Goal: Navigation & Orientation: Find specific page/section

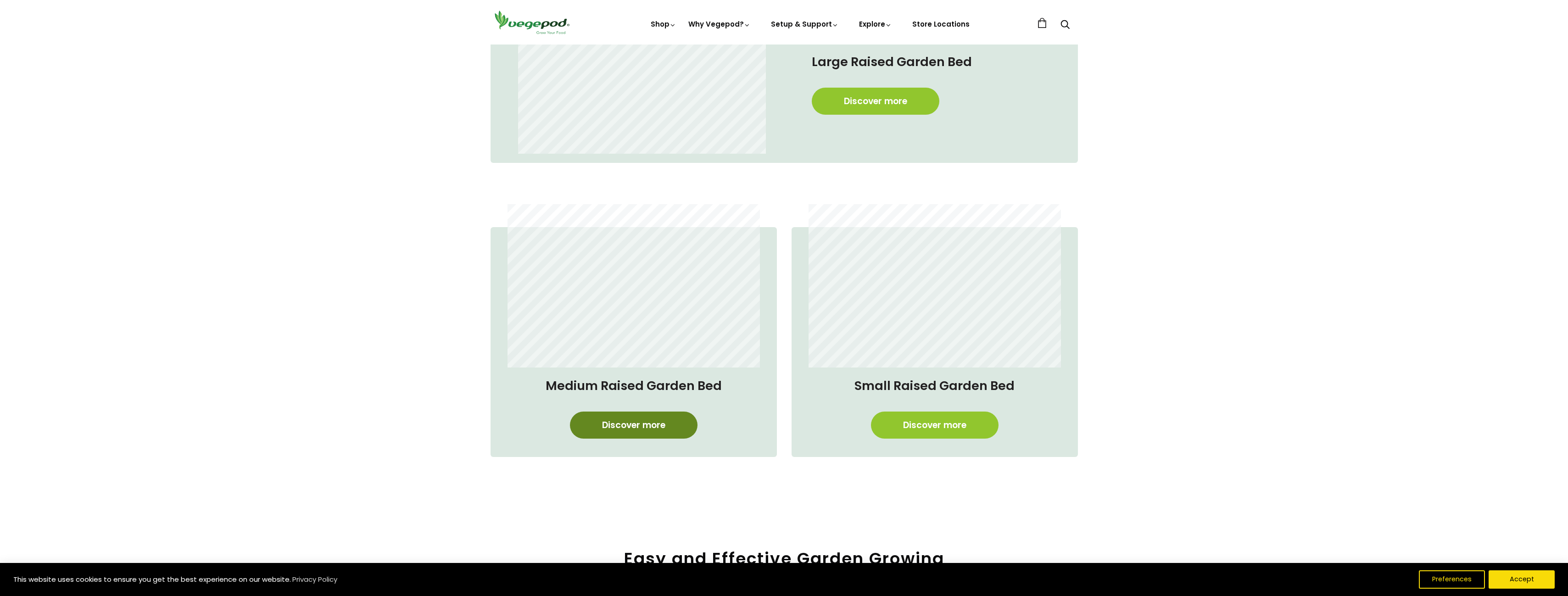
scroll to position [0, 307]
click at [617, 425] on link "Discover more" at bounding box center [634, 425] width 128 height 27
click at [865, 98] on link "Discover more" at bounding box center [876, 101] width 128 height 27
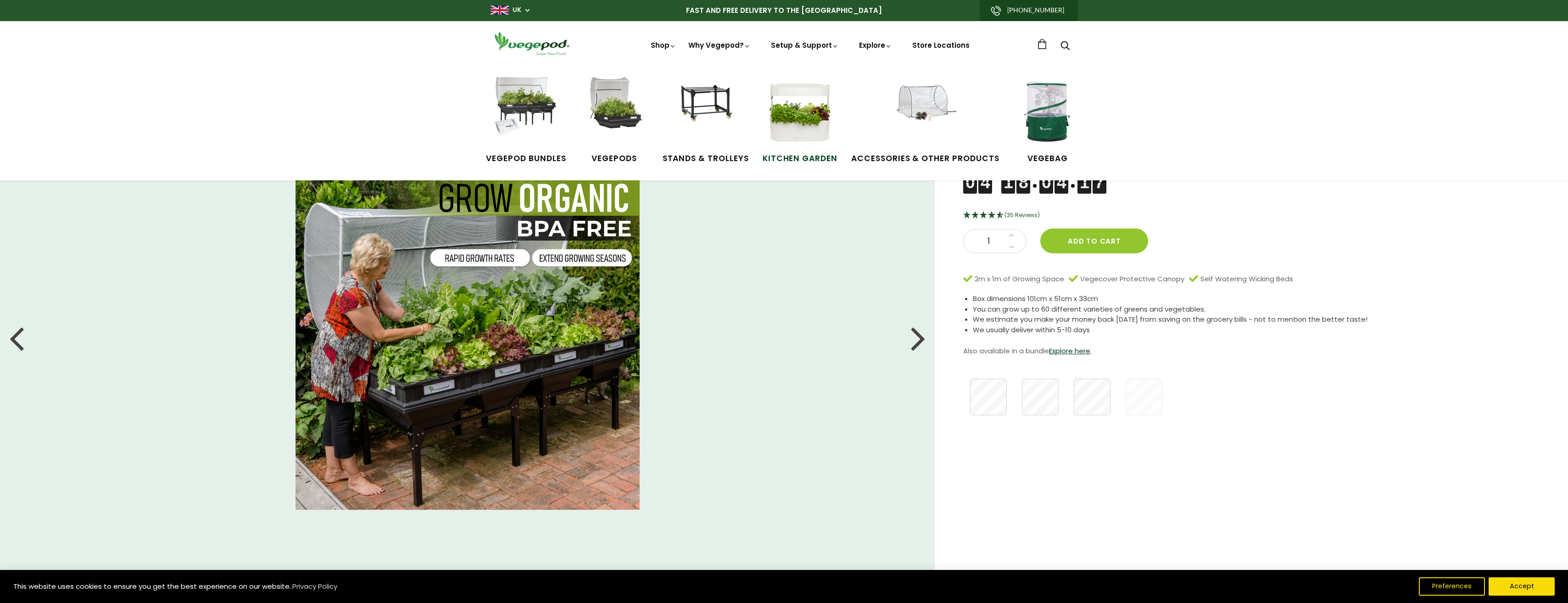
click at [801, 119] on img at bounding box center [799, 111] width 69 height 69
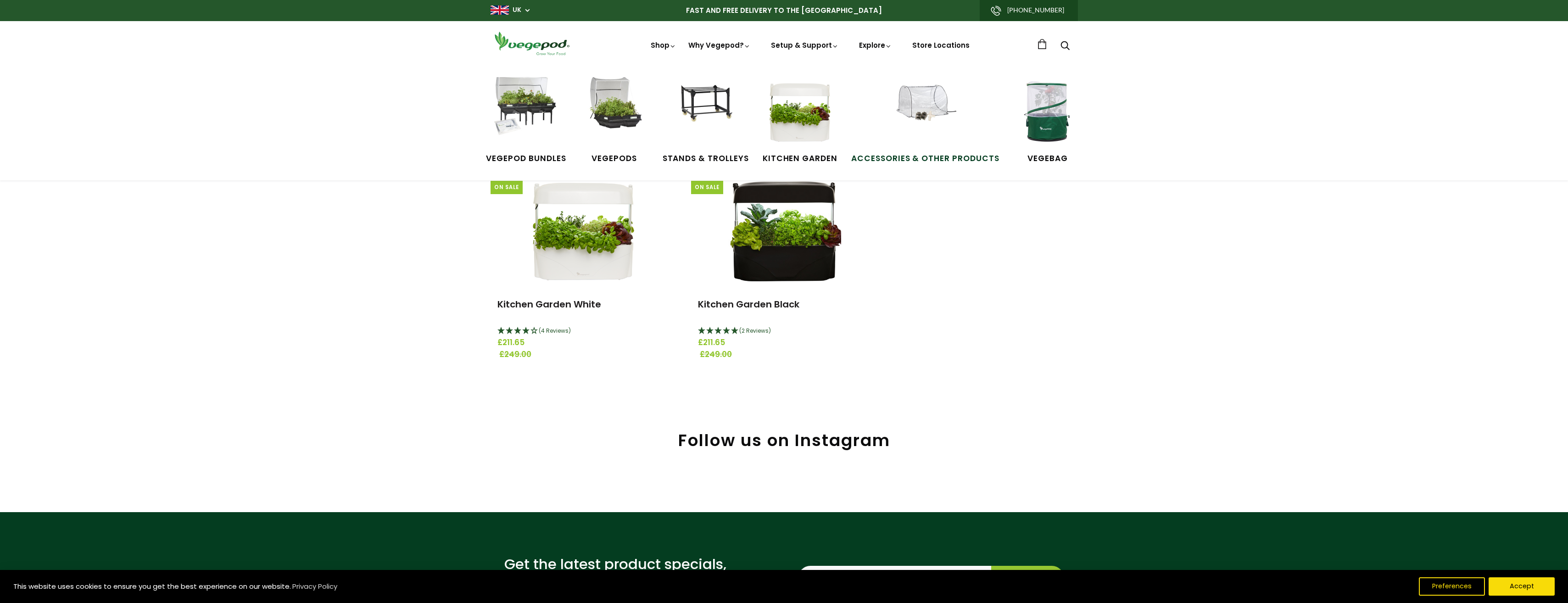
click at [928, 109] on img at bounding box center [925, 111] width 69 height 69
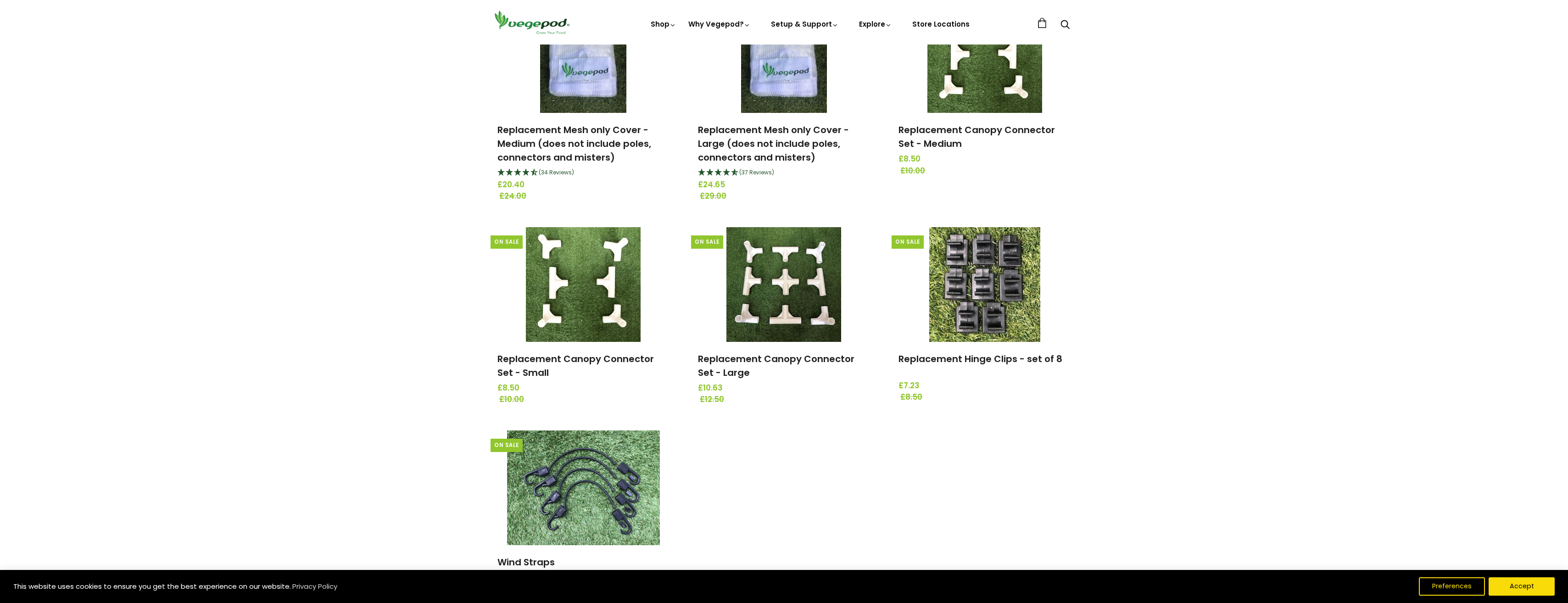
scroll to position [1009, 0]
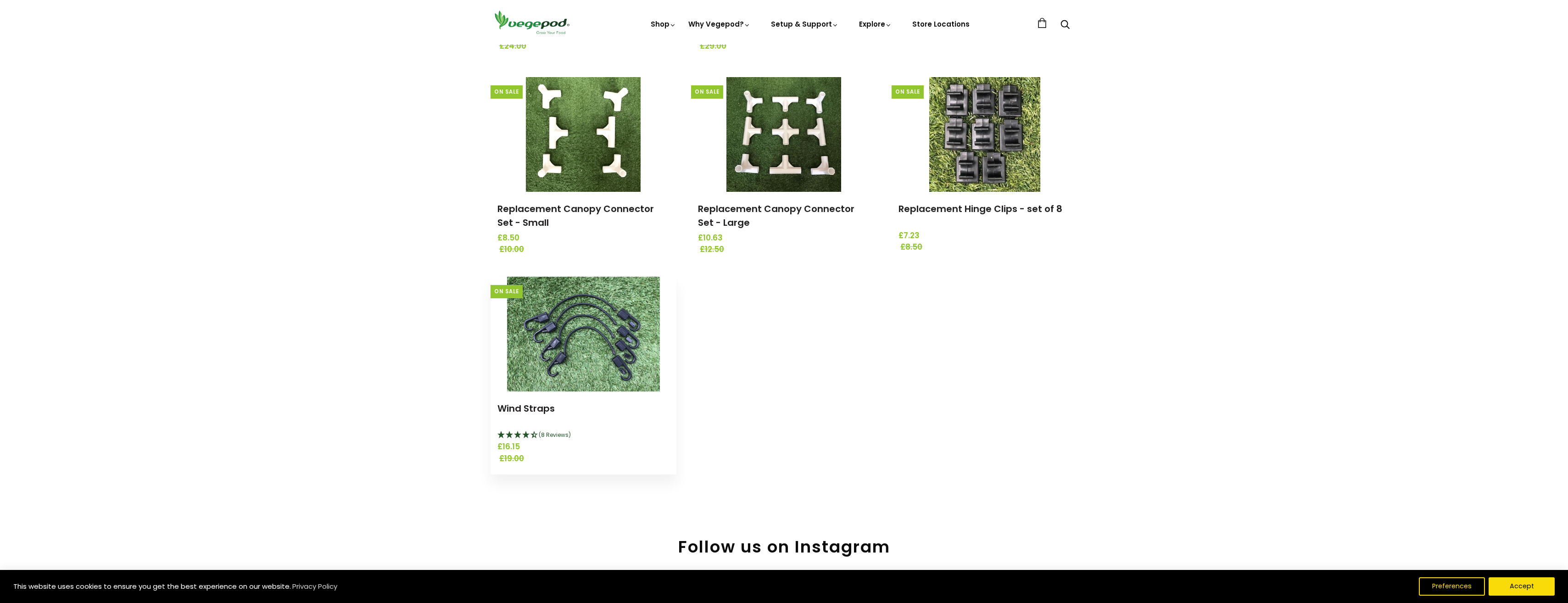
click at [587, 332] on img at bounding box center [583, 334] width 153 height 114
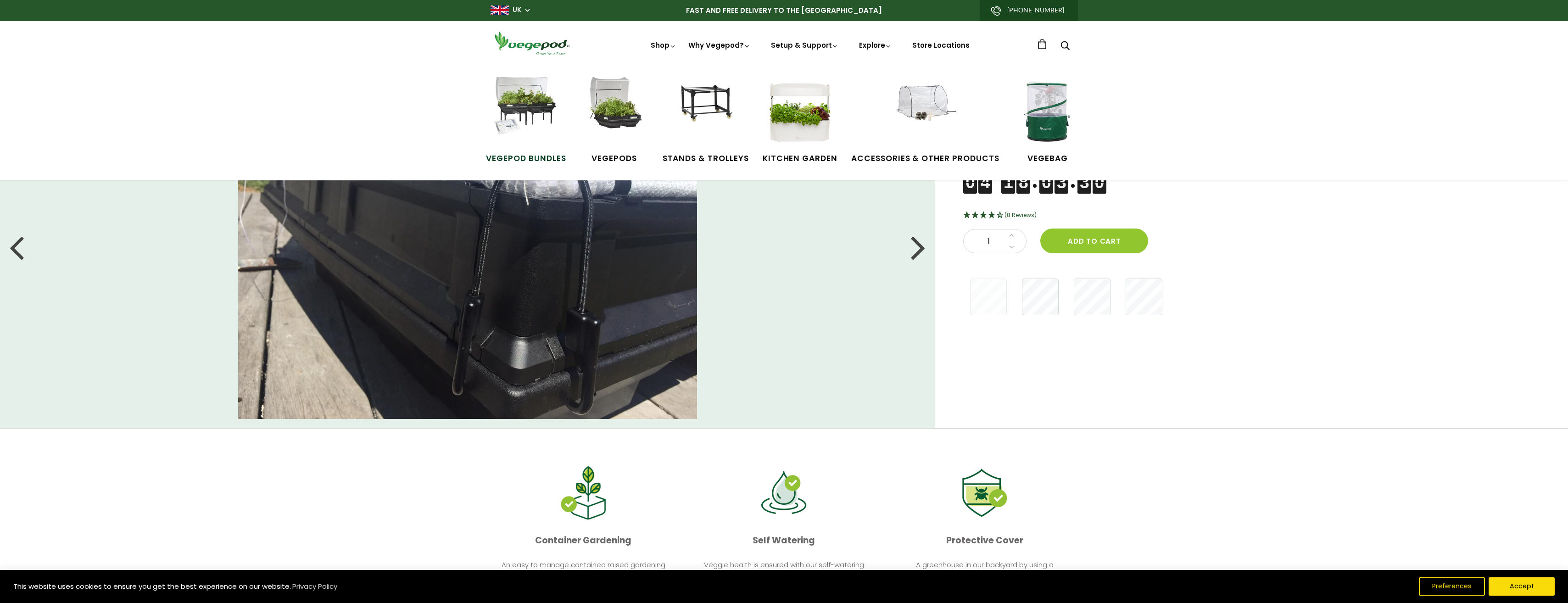
click at [519, 100] on img at bounding box center [525, 111] width 69 height 69
